Goal: Task Accomplishment & Management: Complete application form

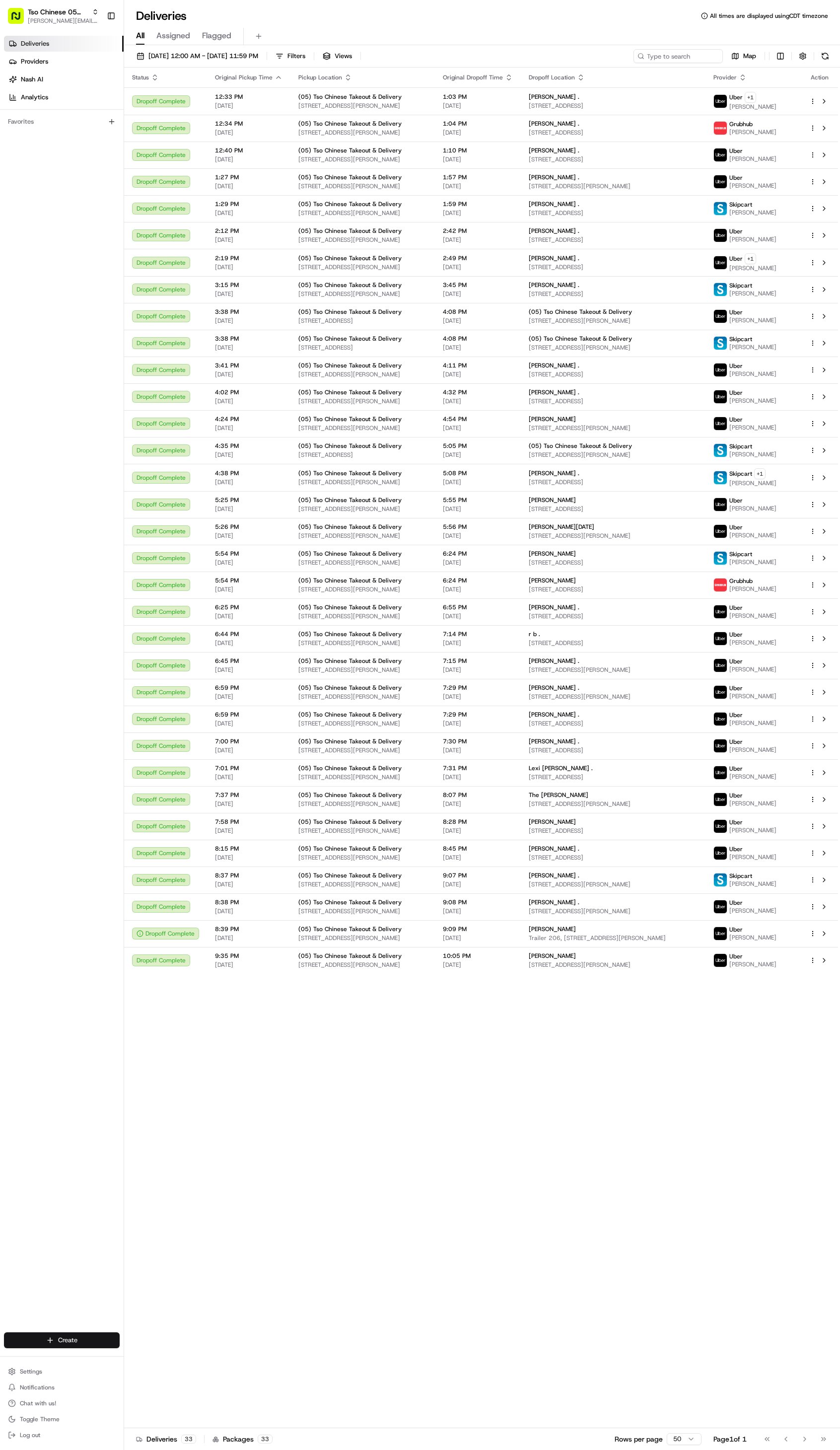
click at [79, 1339] on html "Tso Chinese 05 Menchaca [EMAIL_ADDRESS][DOMAIN_NAME] Toggle Sidebar Deliveries …" at bounding box center [420, 725] width 840 height 1450
click at [142, 1361] on link "Delivery" at bounding box center [179, 1359] width 111 height 18
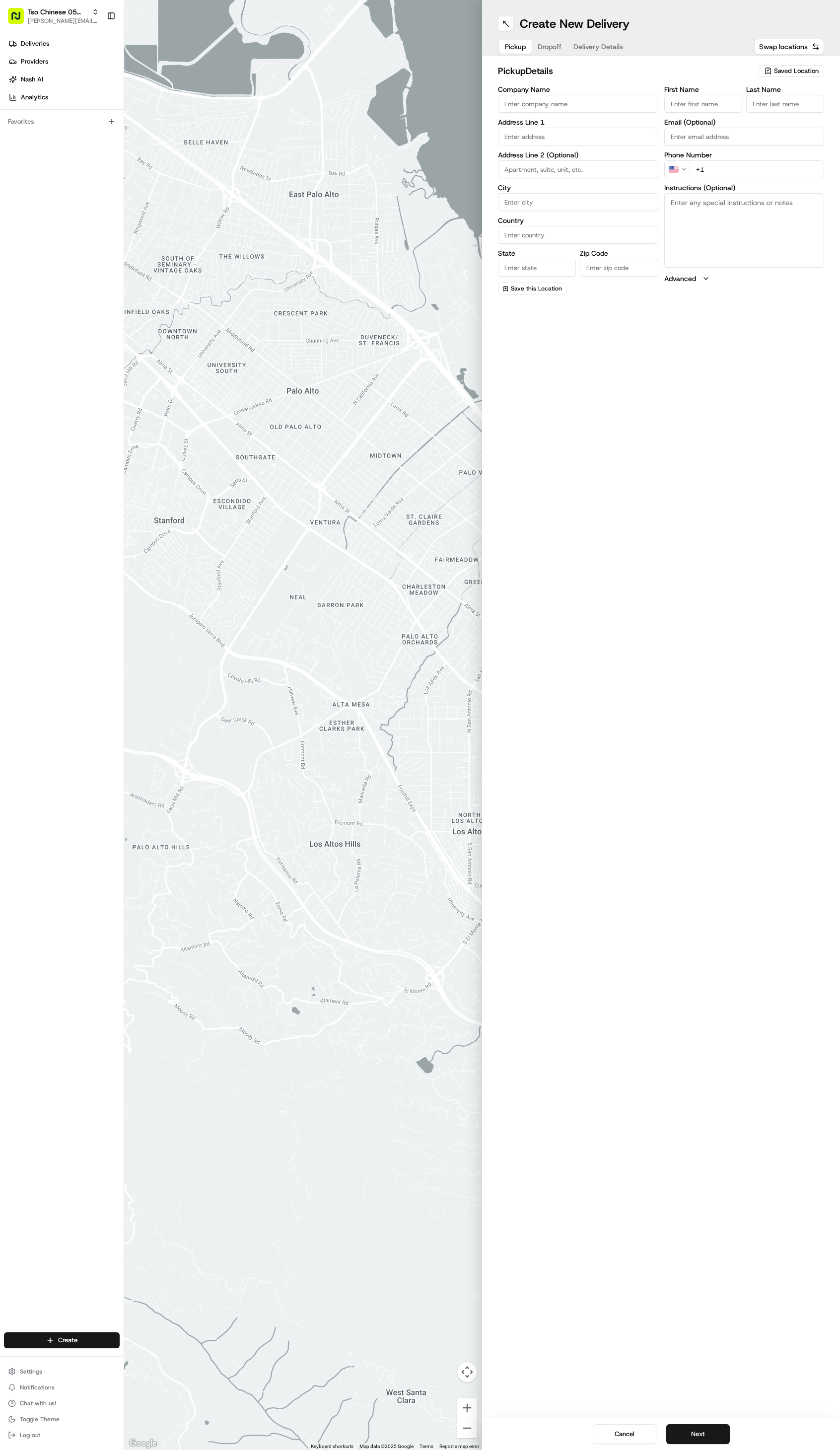
click at [796, 76] on div "Saved Location" at bounding box center [791, 71] width 65 height 11
click at [796, 108] on span "(05) Tso Chinese Takeout & Delivery (05)" at bounding box center [775, 108] width 122 height 9
type input "(05) Tso Chinese Takeout & Delivery"
type input "[STREET_ADDRESS][PERSON_NAME]"
type input "Ste 100"
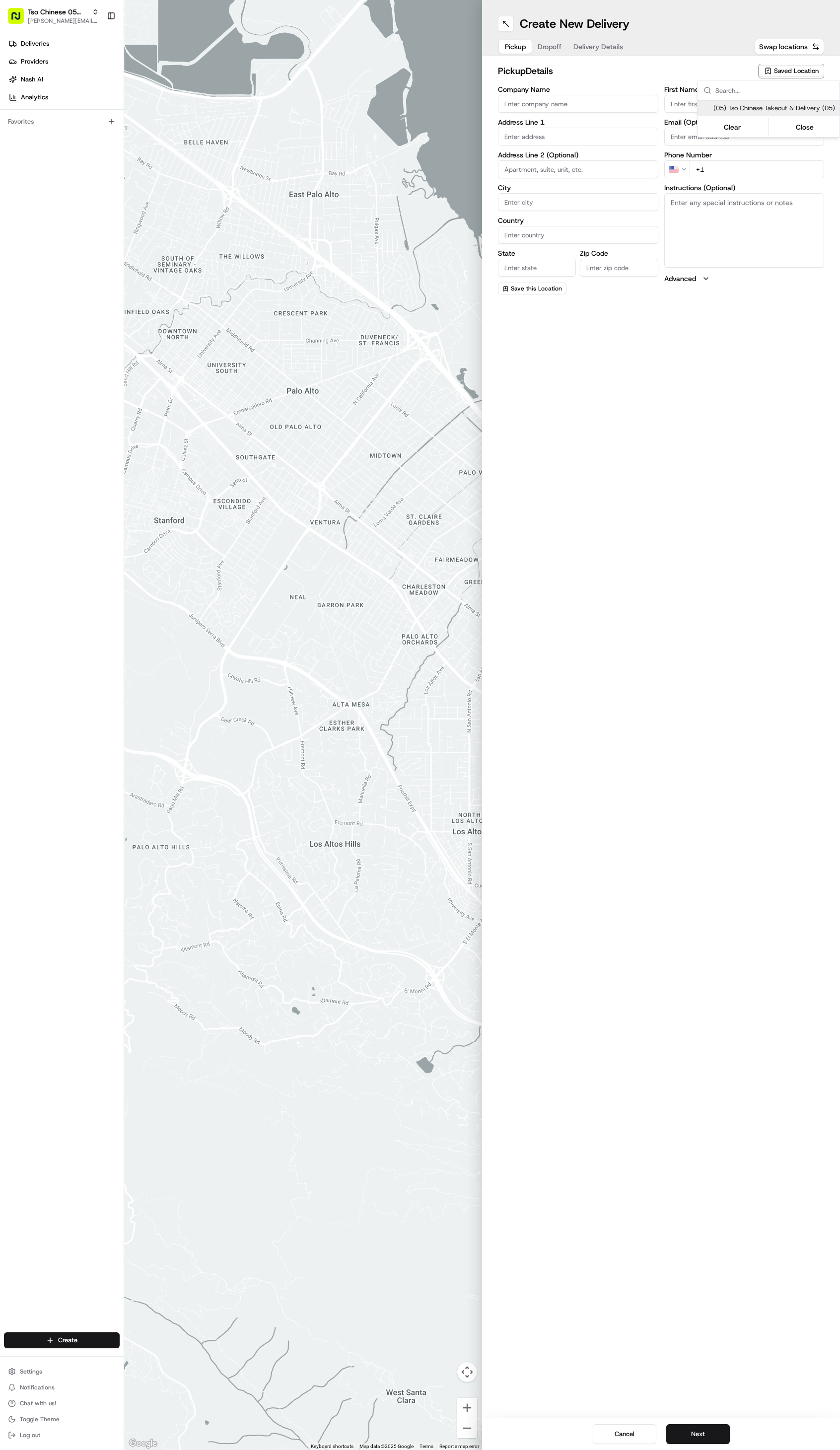
type input "Austin"
type input "US"
type input "[GEOGRAPHIC_DATA]"
type input "78748"
type input "Tso Chinese"
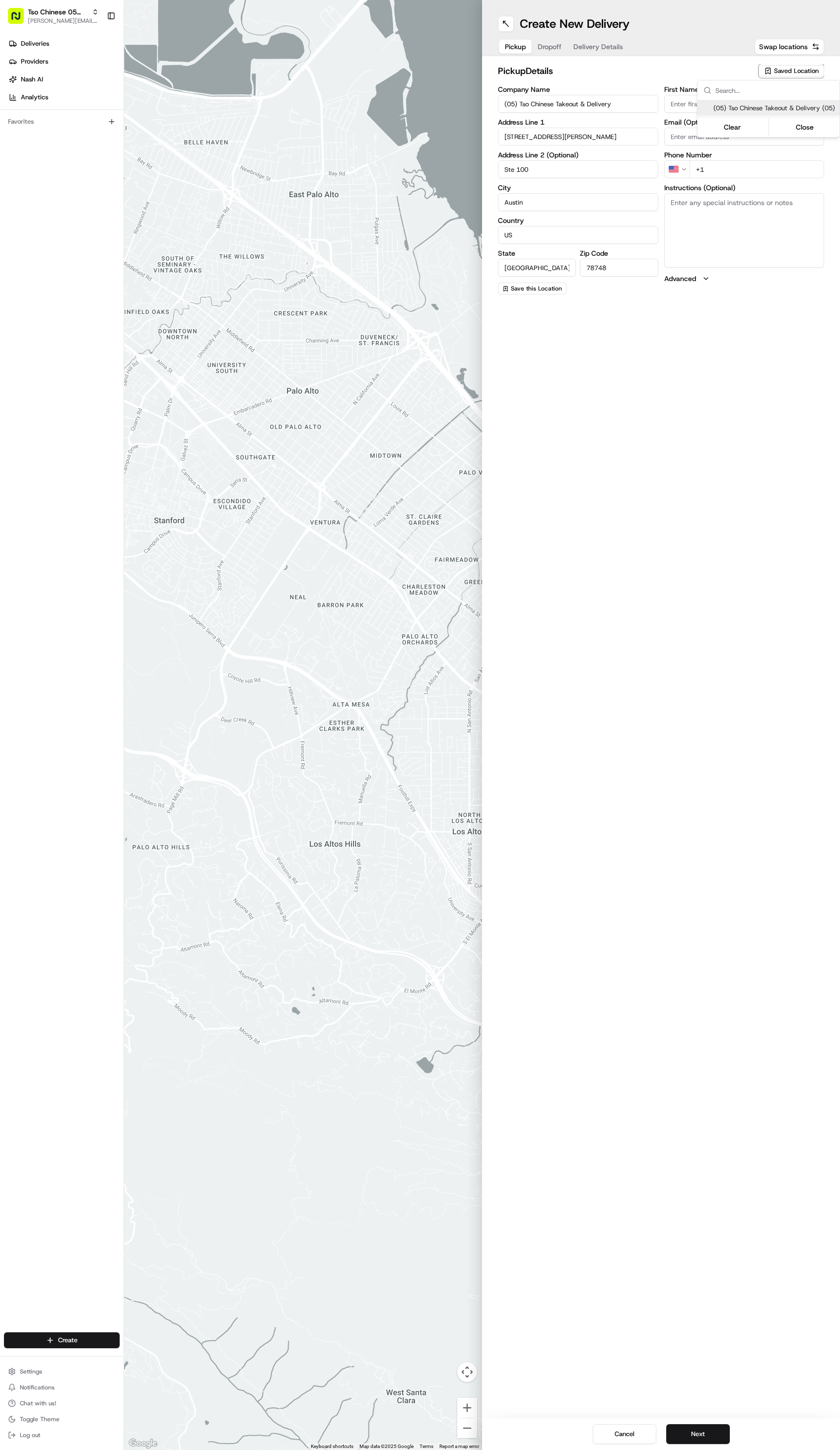
type input "[PERSON_NAME] Manager"
type input "[EMAIL_ADDRESS][DOMAIN_NAME]"
type input "[PHONE_NUMBER]"
type textarea "Submit a picture displaying address & food as Proof of Delivery. Envía una foto…"
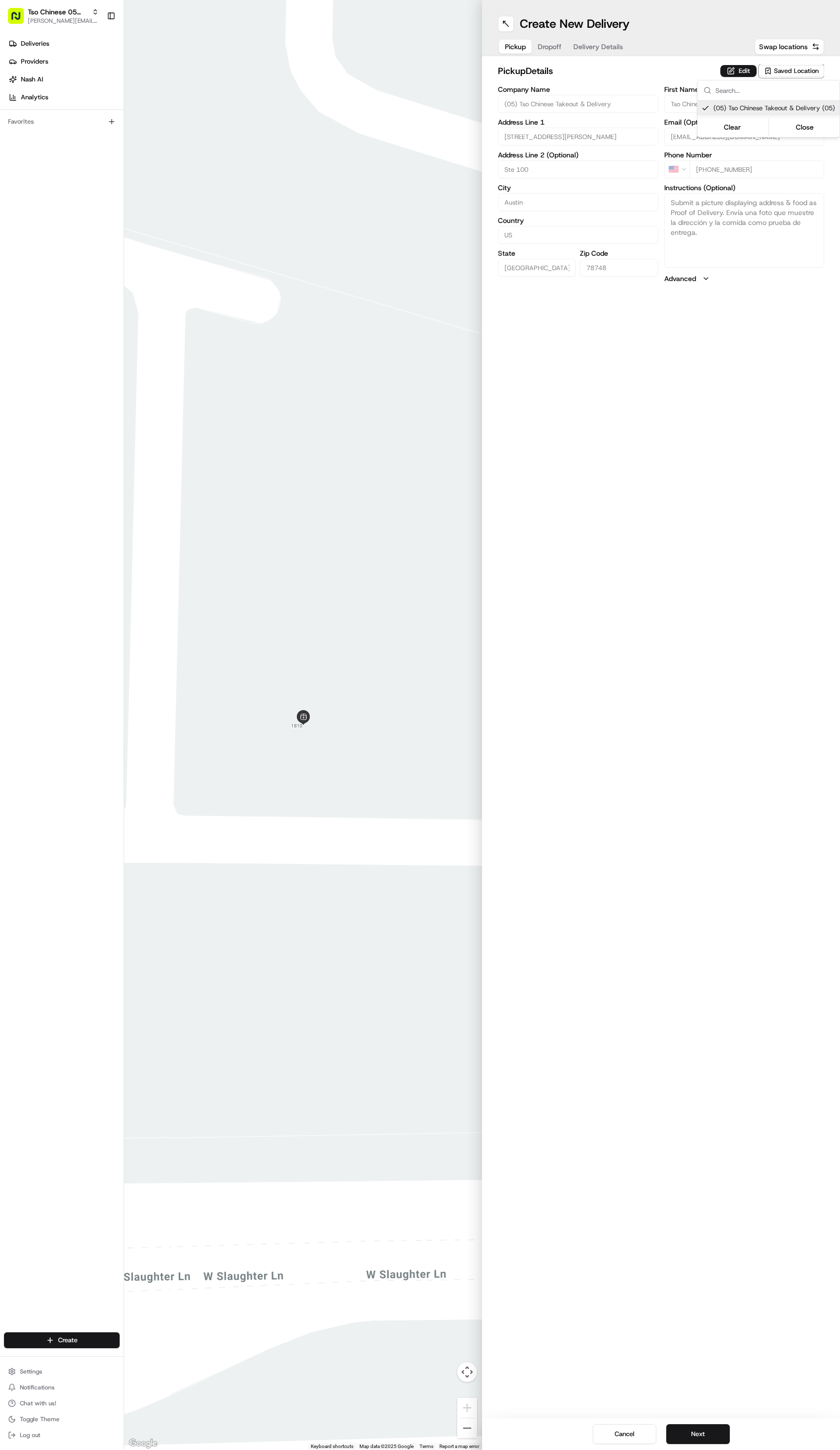
click at [645, 78] on html "Tso Chinese 05 Menchaca [EMAIL_ADDRESS][DOMAIN_NAME] Toggle Sidebar Deliveries …" at bounding box center [420, 725] width 840 height 1450
click at [560, 50] on span "Dropoff" at bounding box center [561, 46] width 24 height 10
click at [607, 39] on div "Pickup Dropoff Delivery Details" at bounding box center [569, 47] width 143 height 18
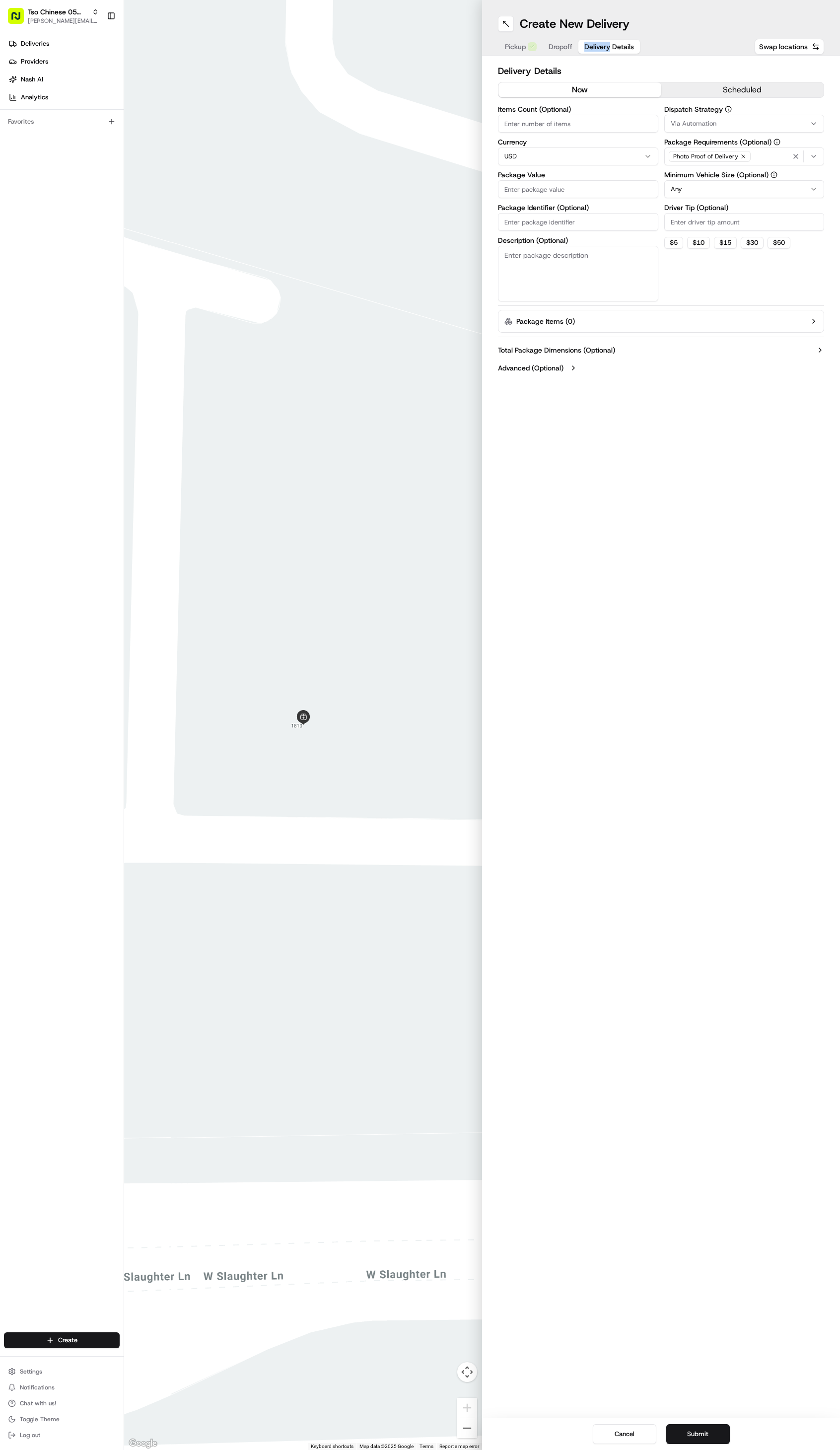
click at [602, 47] on span "Delivery Details" at bounding box center [609, 46] width 50 height 10
click at [554, 224] on input "Package Identifier (Optional)" at bounding box center [577, 222] width 160 height 18
paste input "510B985"
type input "510B985"
click at [673, 216] on input "Driver Tip (Optional)" at bounding box center [745, 222] width 160 height 18
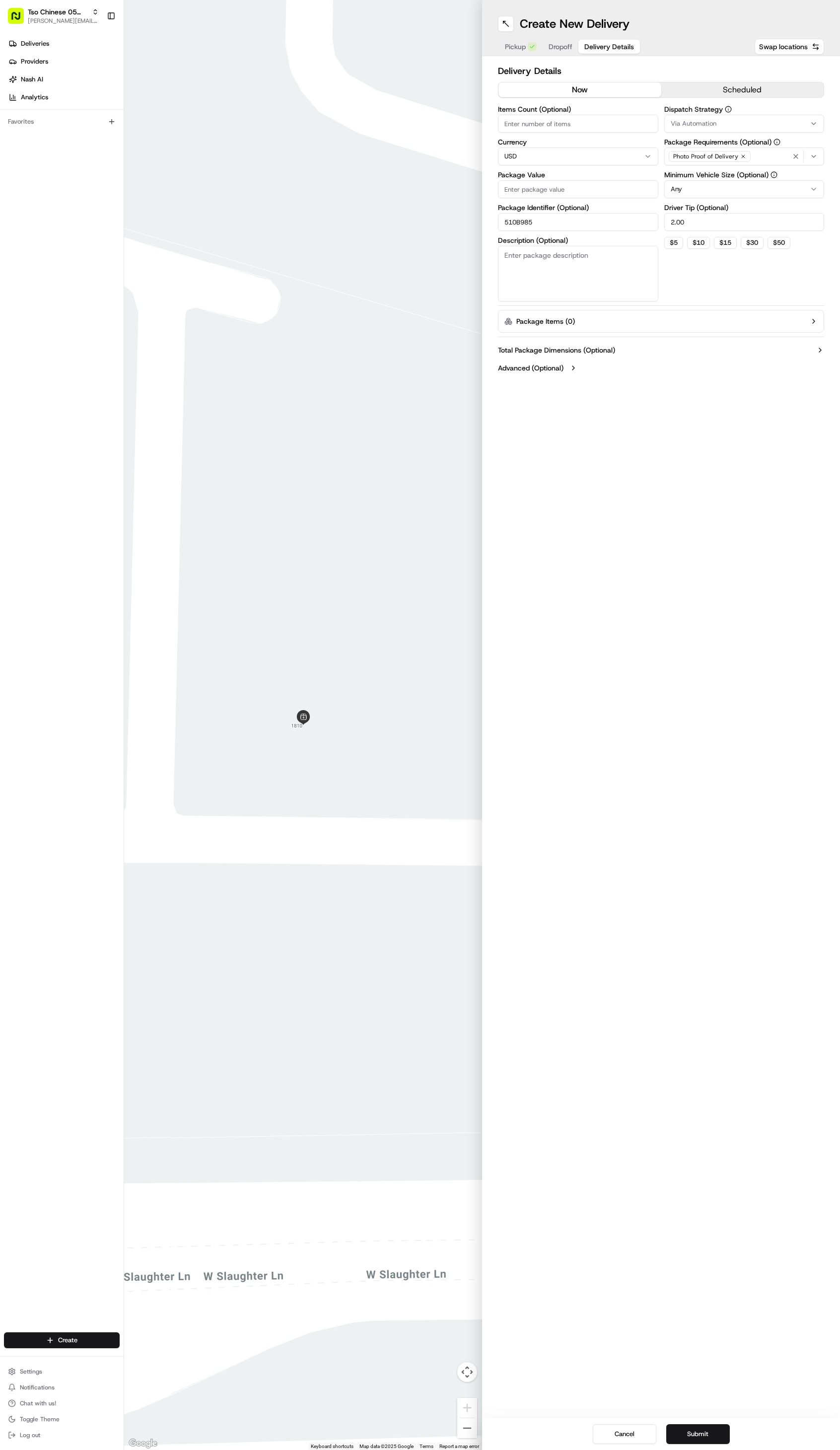
type input "2.00"
click at [708, 119] on span "Via Automation" at bounding box center [694, 124] width 46 height 9
click at [714, 174] on span "Tso [PERSON_NAME] Strategy" at bounding box center [742, 178] width 122 height 9
click at [605, 126] on html "Tso Chinese 05 Menchaca [EMAIL_ADDRESS][DOMAIN_NAME] Toggle Sidebar Deliveries …" at bounding box center [420, 725] width 840 height 1450
click at [605, 126] on input "Items Count (Optional)" at bounding box center [577, 124] width 160 height 18
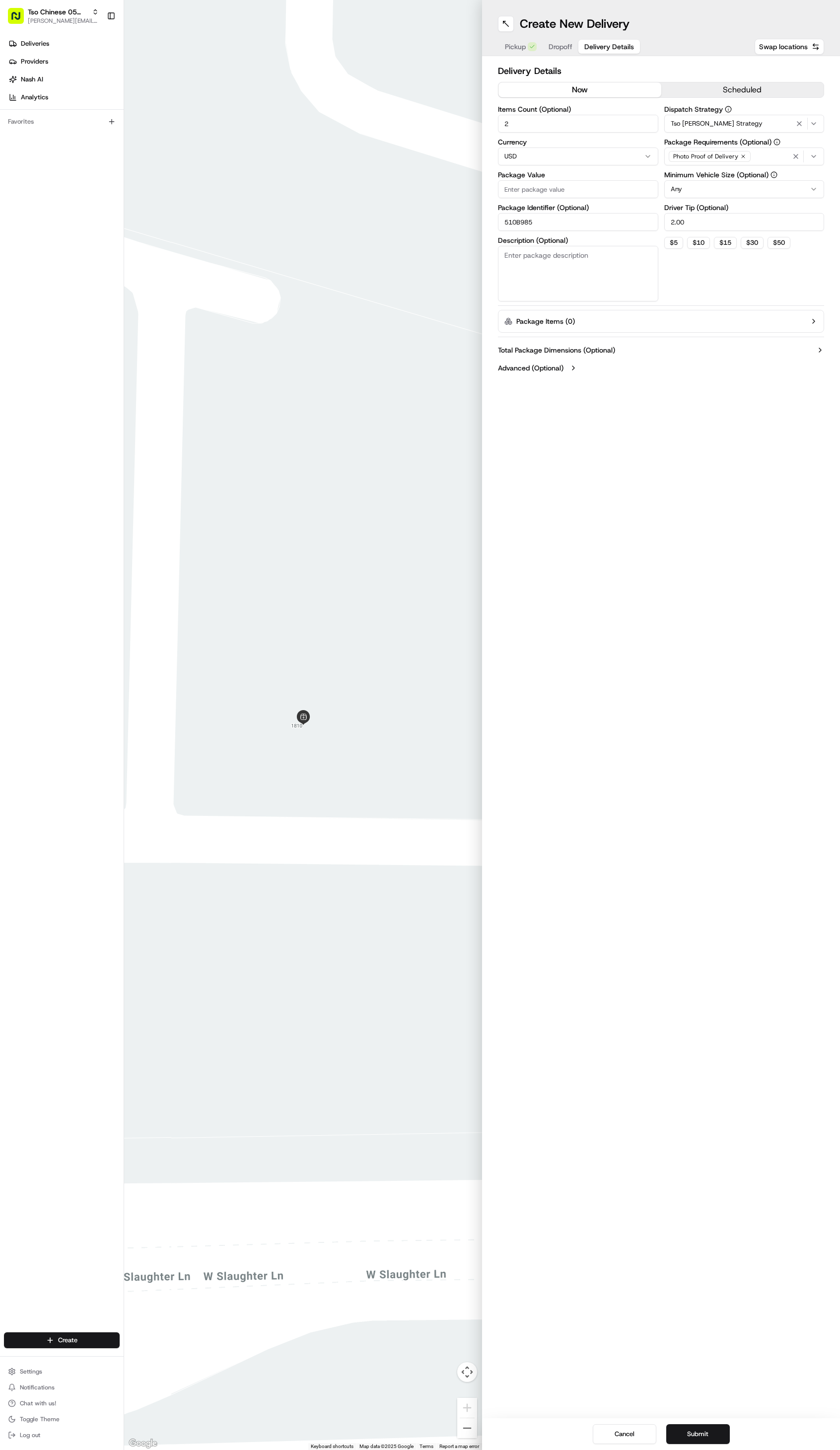
type input "2"
click at [602, 187] on input "Package Value" at bounding box center [577, 189] width 160 height 18
paste input "43.19"
type input "43.19"
click at [722, 296] on div "Dispatch Strategy Tso [PERSON_NAME] Strategy Package Requirements (Optional) Ph…" at bounding box center [745, 210] width 160 height 207
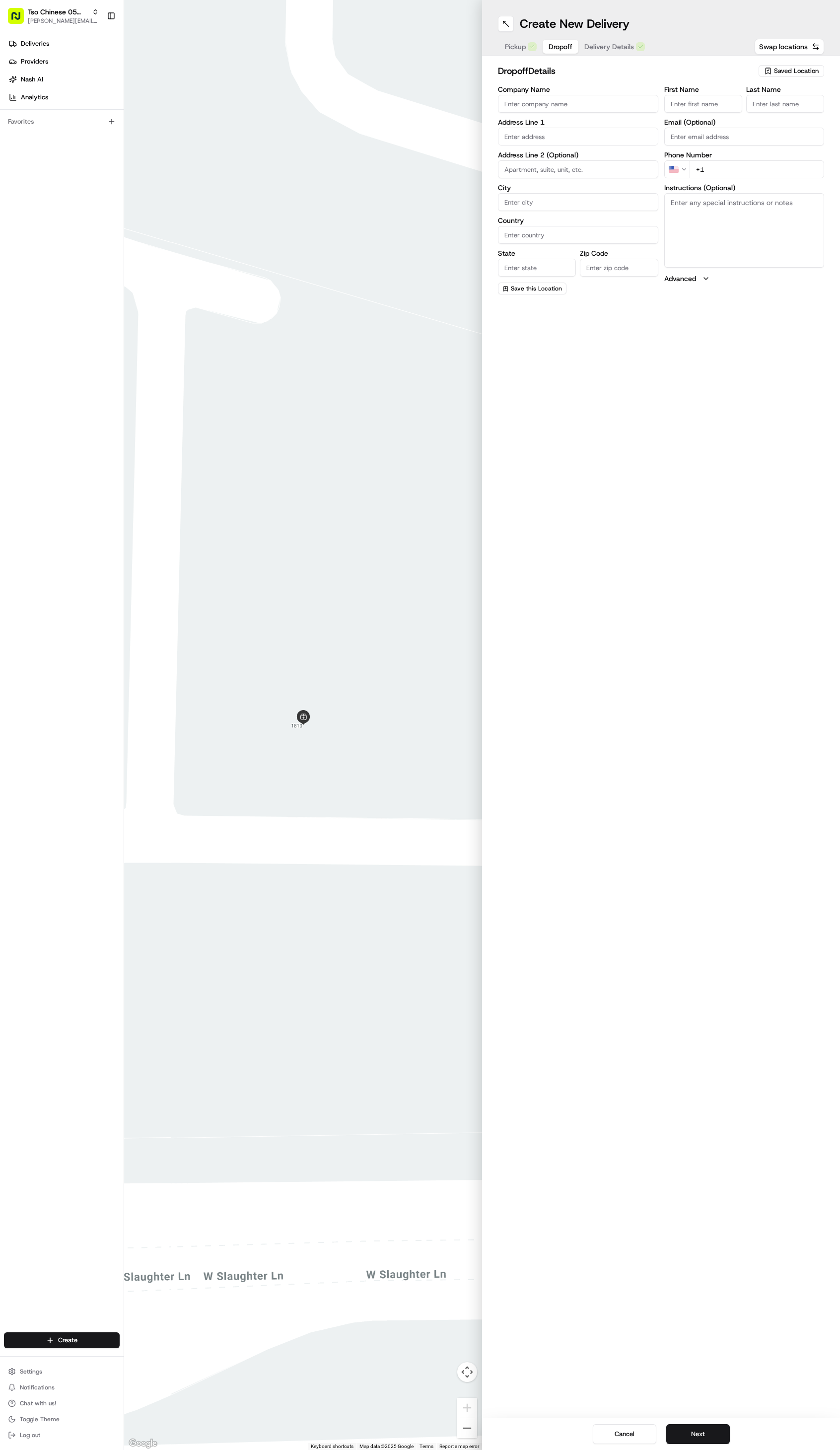
click at [560, 48] on span "Dropoff" at bounding box center [561, 46] width 24 height 10
click at [537, 135] on input "text" at bounding box center [577, 136] width 160 height 18
paste input "1813 True Cv"
click at [584, 163] on div "1813 [GEOGRAPHIC_DATA], [GEOGRAPHIC_DATA], [GEOGRAPHIC_DATA]" at bounding box center [578, 166] width 156 height 33
type input "[STREET_ADDRESS]"
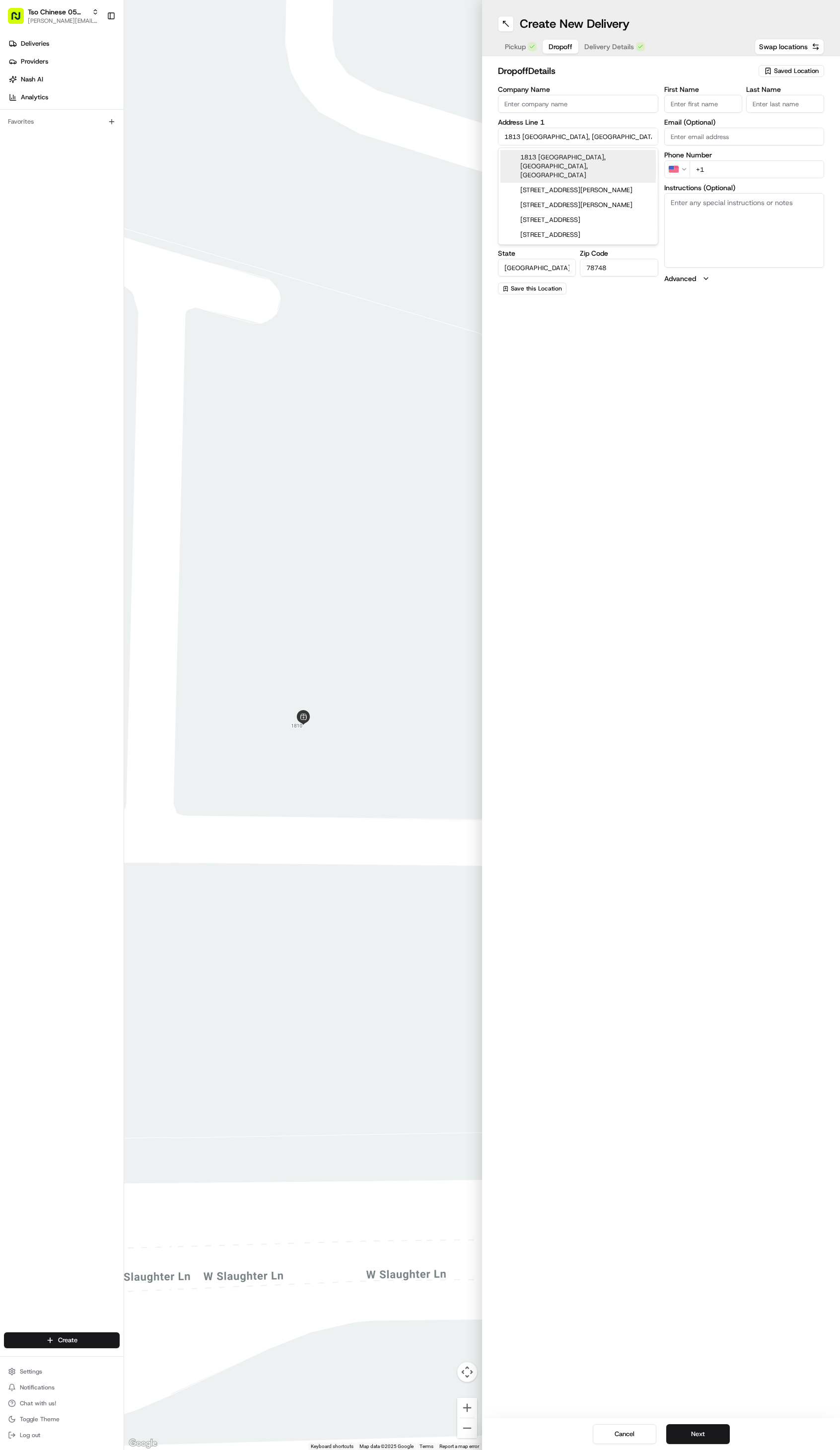
type input "Austin"
type input "[GEOGRAPHIC_DATA]"
type input "78748"
type input "1813 True Cove"
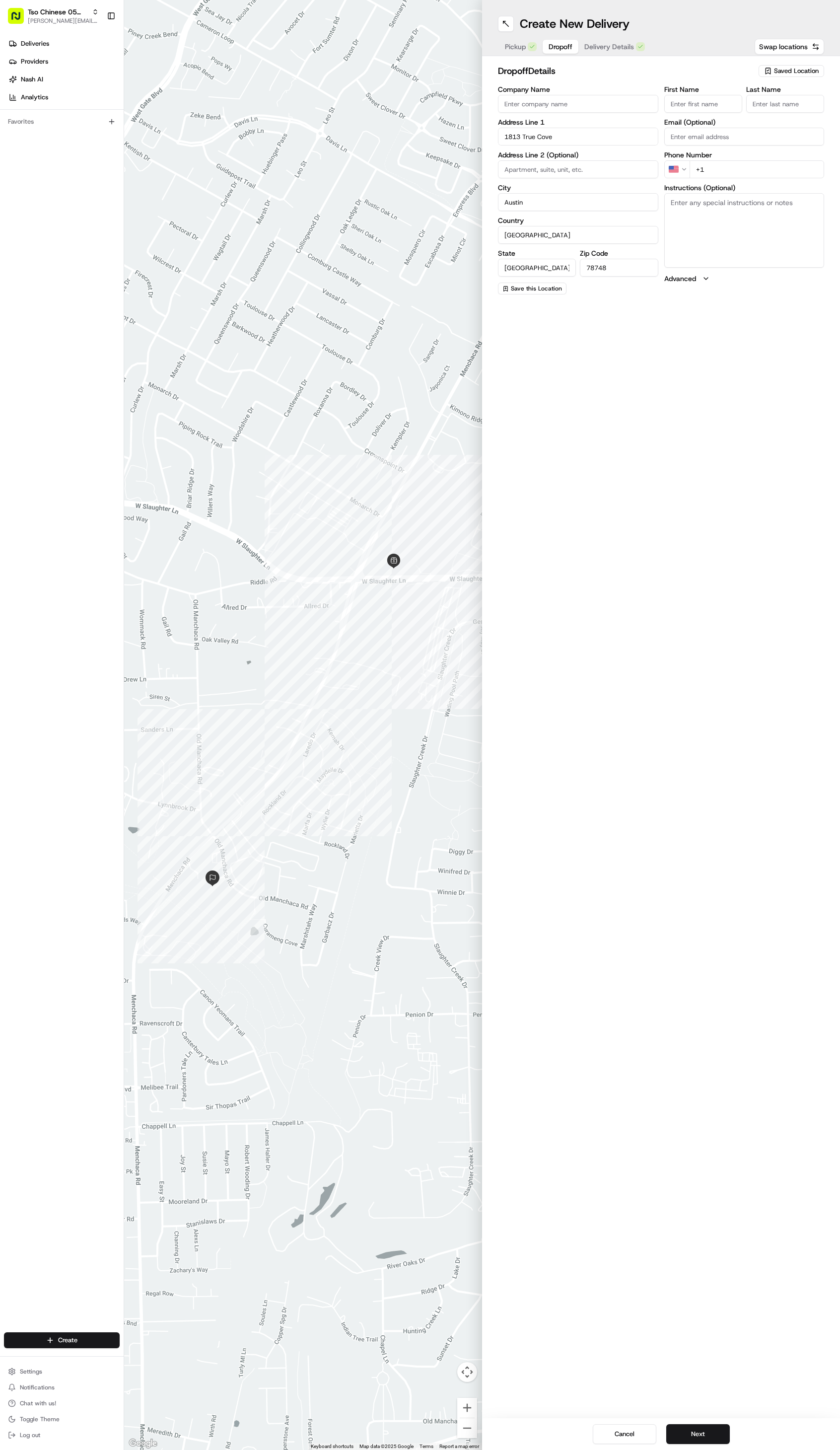
click at [712, 98] on input "First Name" at bounding box center [704, 103] width 78 height 18
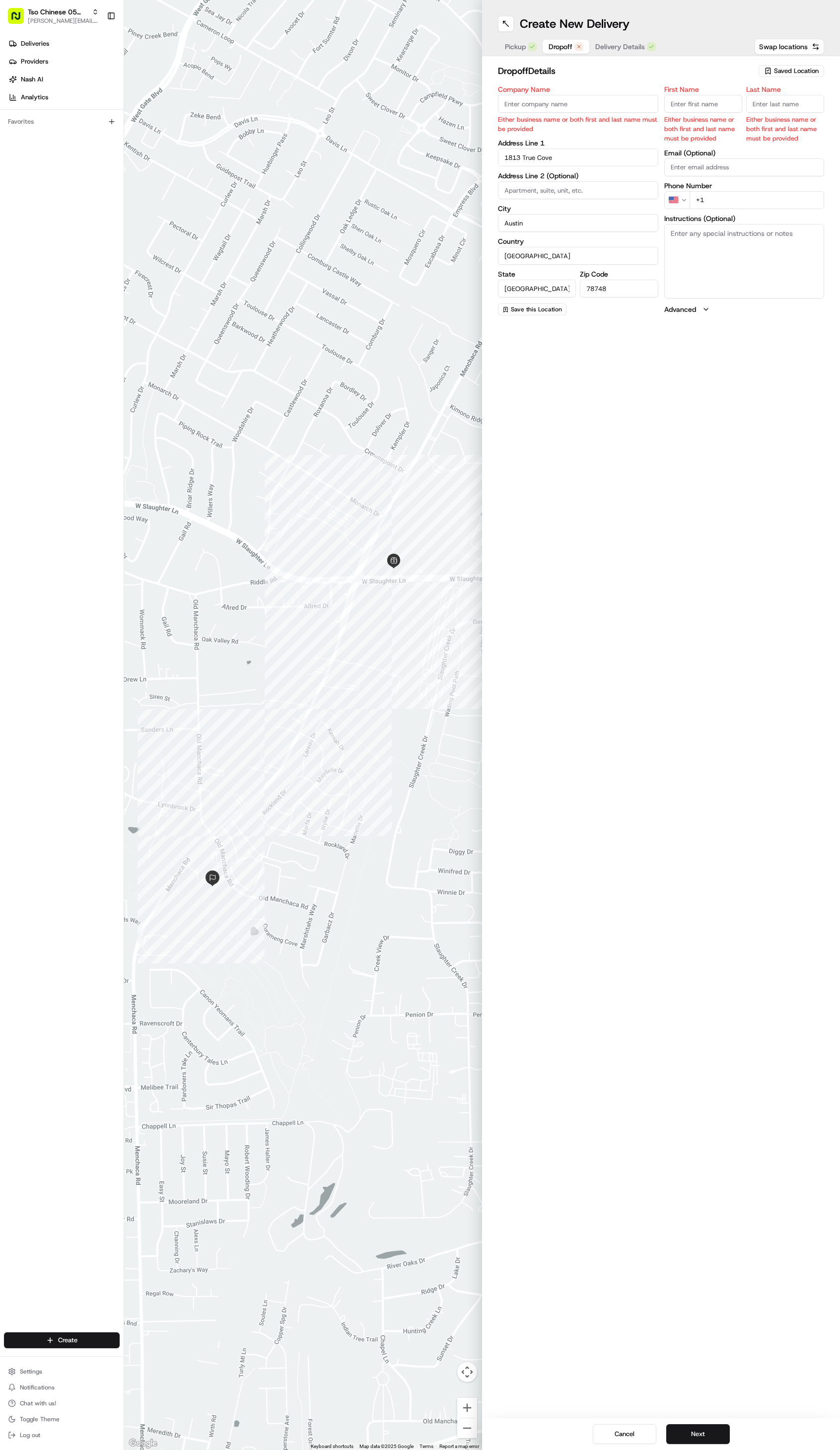
paste input "[PERSON_NAME]"
type input "[PERSON_NAME]"
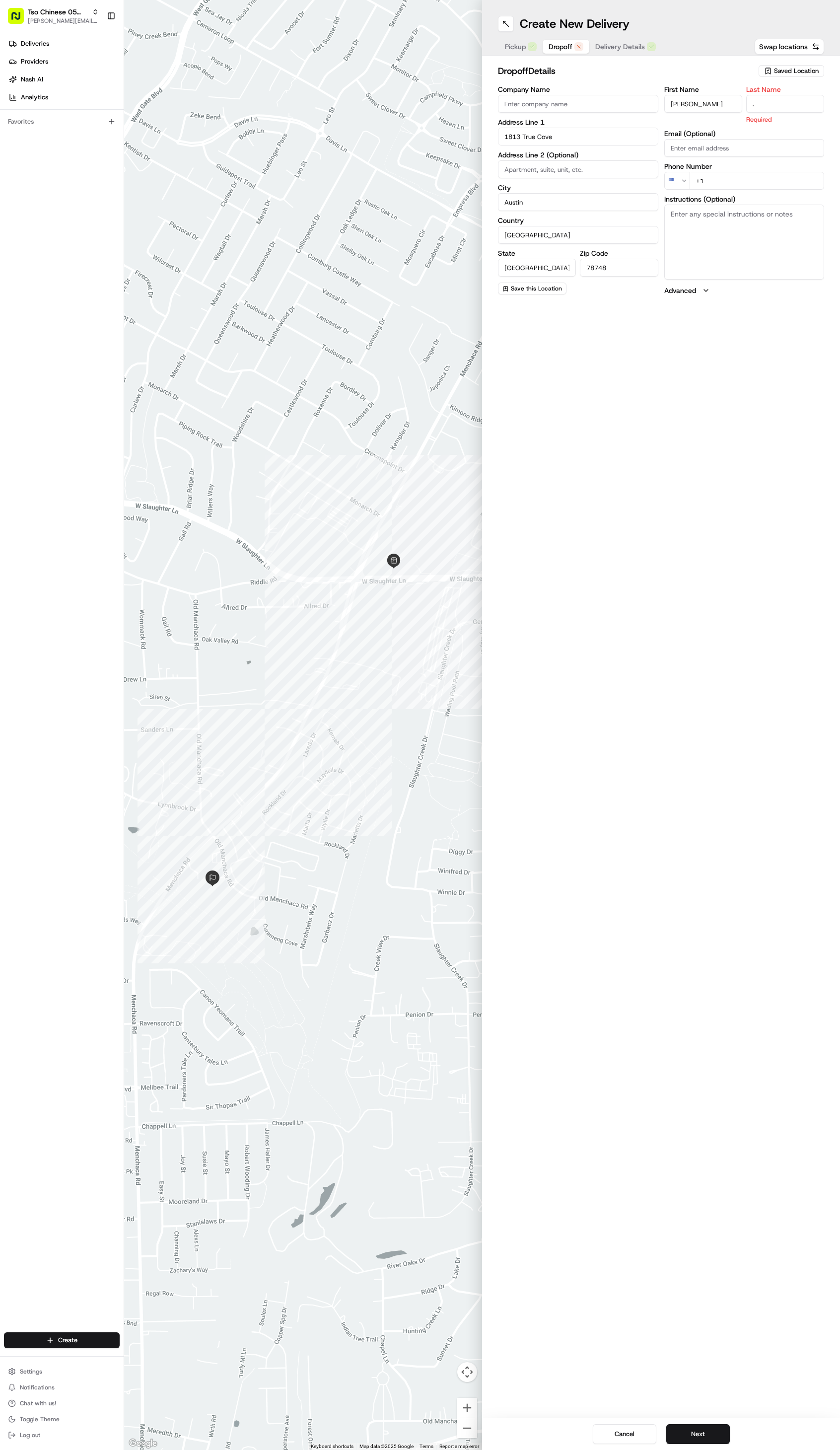
type input "."
click at [652, 63] on div "dropoff Details Saved Location Company Name Address Line 1 1813 True Cove Addre…" at bounding box center [661, 179] width 358 height 248
click at [714, 165] on input "+1" at bounding box center [757, 169] width 135 height 18
paste input "[PHONE_NUMBER]"
type input "[PHONE_NUMBER]"
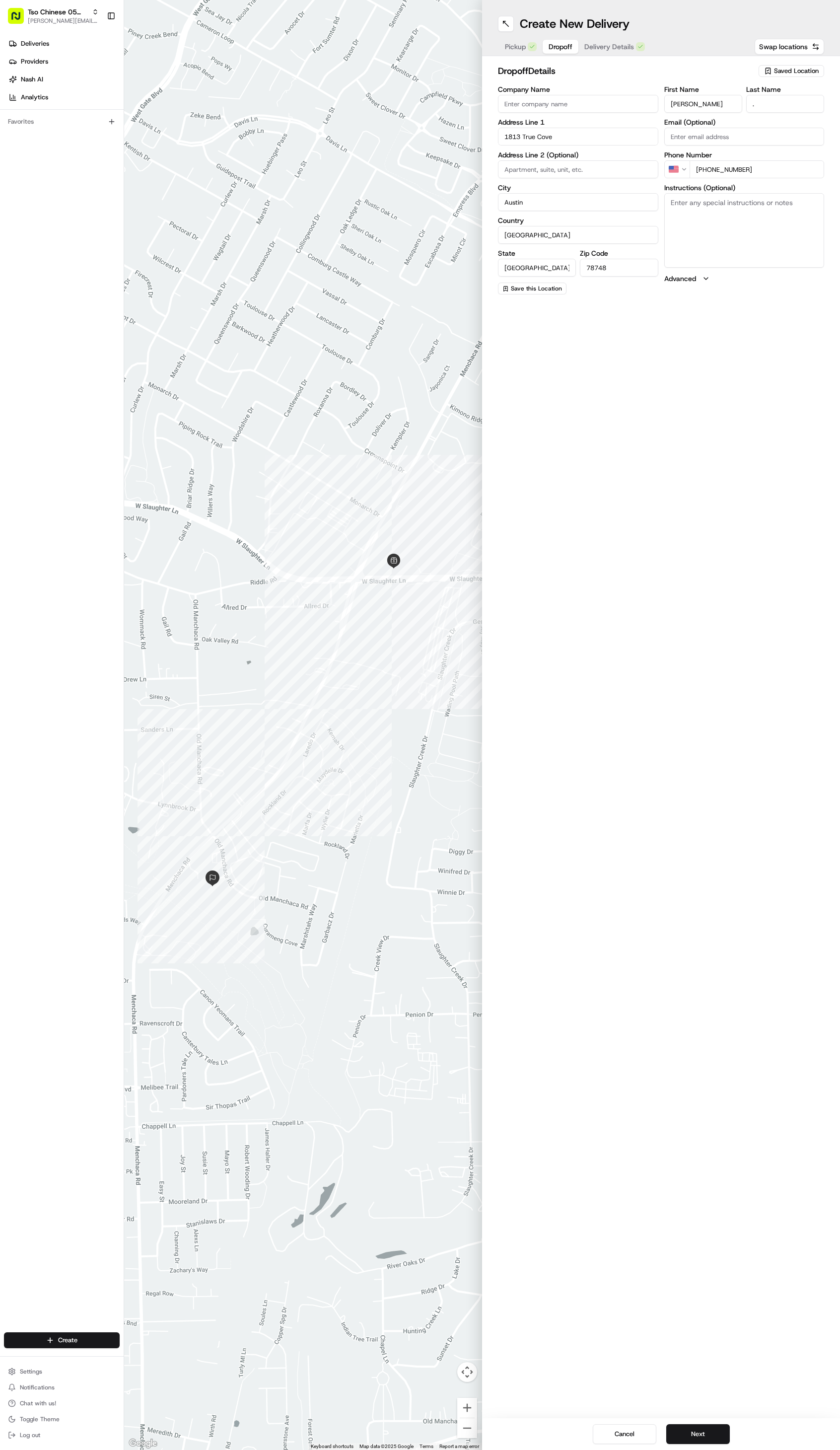
click at [621, 73] on h2 "dropoff Details" at bounding box center [625, 71] width 255 height 14
click at [618, 73] on h2 "dropoff Details" at bounding box center [625, 71] width 255 height 14
click at [645, 321] on div "Create New Delivery Pickup Dropoff Delivery Details Swap locations dropoff Deta…" at bounding box center [661, 725] width 358 height 1450
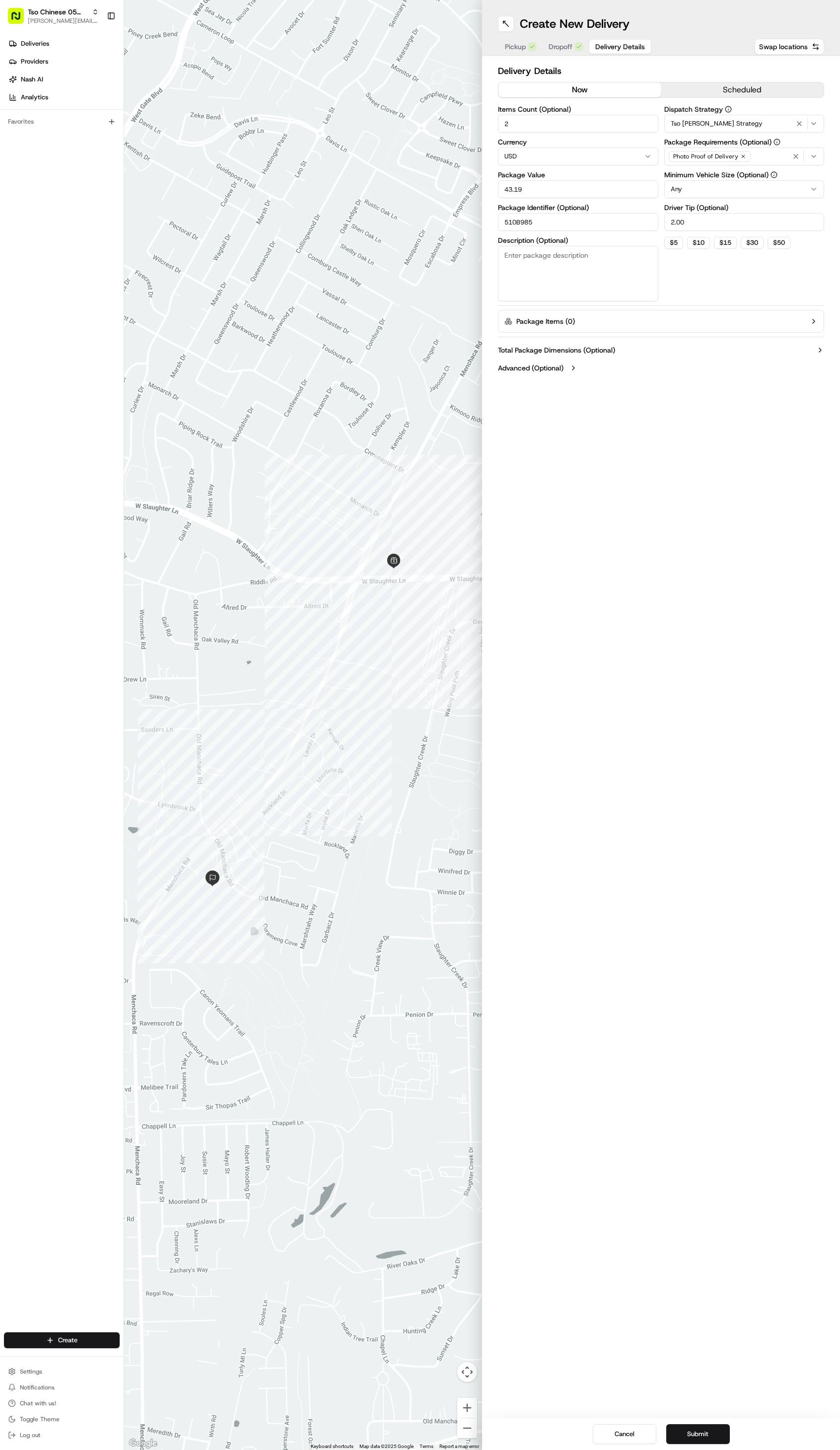
click at [606, 47] on span "Delivery Details" at bounding box center [620, 46] width 50 height 10
click at [703, 1434] on button "Submit" at bounding box center [699, 1434] width 64 height 19
